Goal: Transaction & Acquisition: Purchase product/service

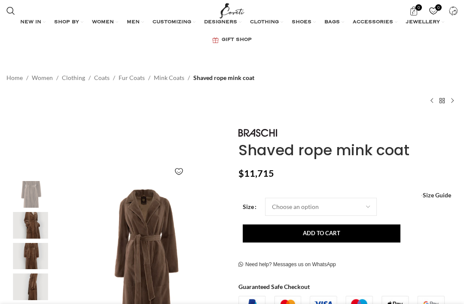
scroll to position [115, 0]
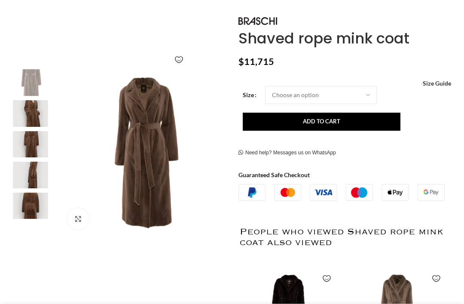
click at [162, 137] on img at bounding box center [144, 153] width 167 height 167
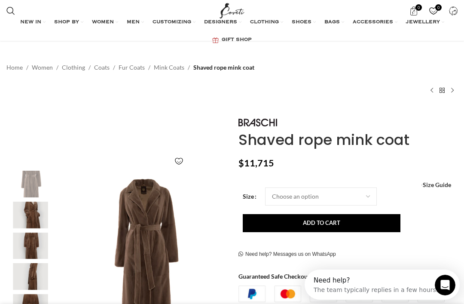
scroll to position [0, 0]
click at [44, 39] on input "Search" at bounding box center [66, 43] width 129 height 30
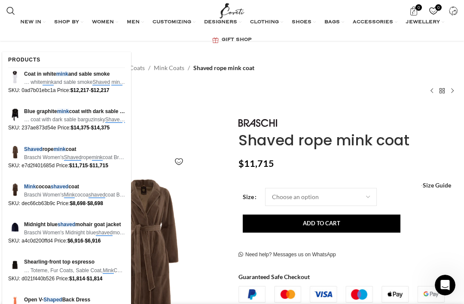
scroll to position [0, 401]
type input "Shaved Mink"
click at [121, 36] on button "Search" at bounding box center [121, 43] width 20 height 30
click at [365, 95] on div "Home Women Clothing Coats Fur Coats Mink Coats Shaved rope mink coat Tiger’s ey…" at bounding box center [231, 78] width 451 height 61
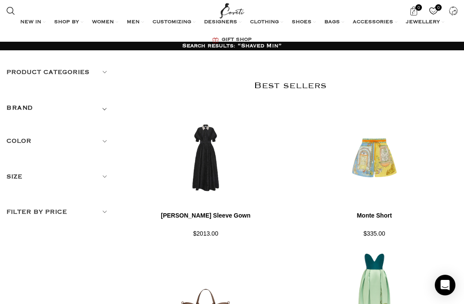
click at [49, 40] on input "Shaved Min" at bounding box center [66, 47] width 129 height 30
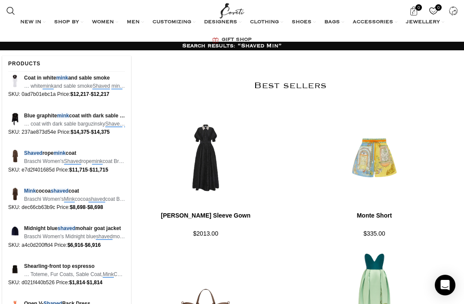
type input "Shaved Mink"
click at [121, 41] on button "Search" at bounding box center [121, 47] width 20 height 30
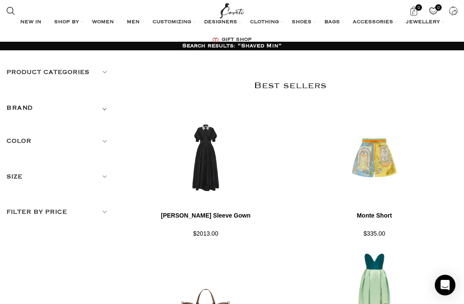
click at [279, 19] on span "CLOTHING" at bounding box center [264, 22] width 29 height 7
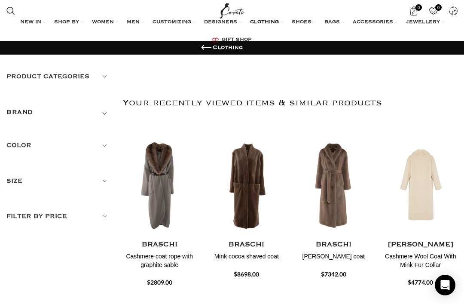
click at [252, 237] on img "3 / 30" at bounding box center [247, 288] width 74 height 103
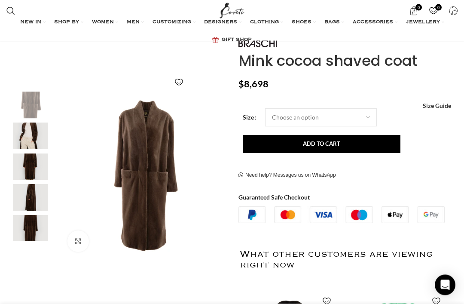
scroll to position [88, 0]
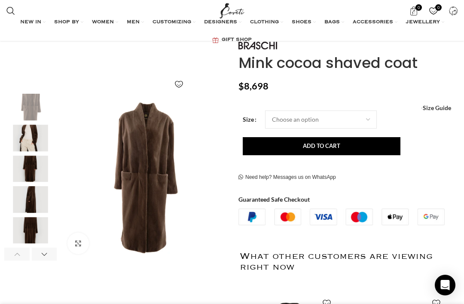
click at [158, 173] on img "1 / 8" at bounding box center [144, 177] width 167 height 167
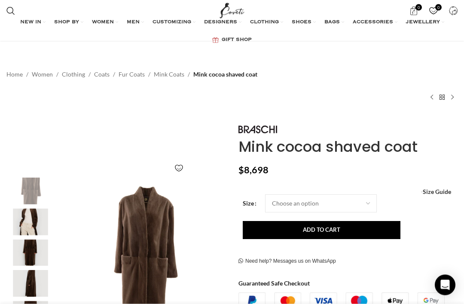
scroll to position [0, 0]
